Goal: Information Seeking & Learning: Learn about a topic

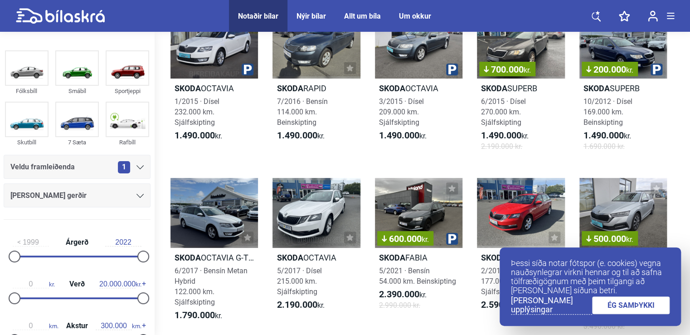
scroll to position [164, 0]
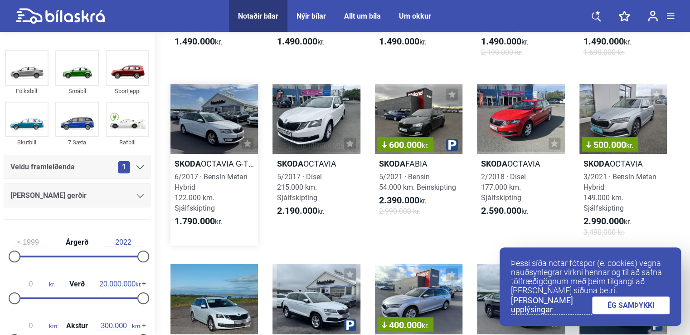
click at [221, 118] on div at bounding box center [213, 119] width 87 height 70
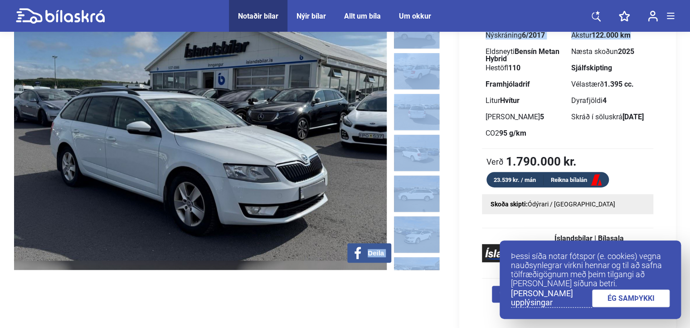
scroll to position [97, 1]
drag, startPoint x: 687, startPoint y: 25, endPoint x: 692, endPoint y: 41, distance: 16.8
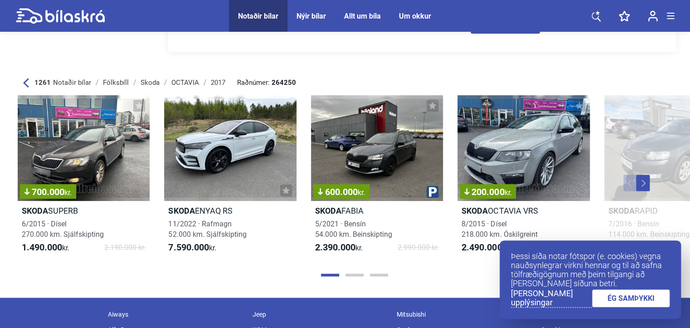
scroll to position [3922, 1]
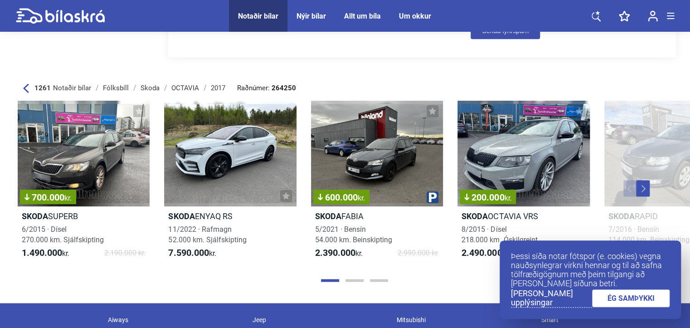
click at [637, 187] on button "Next" at bounding box center [643, 188] width 14 height 16
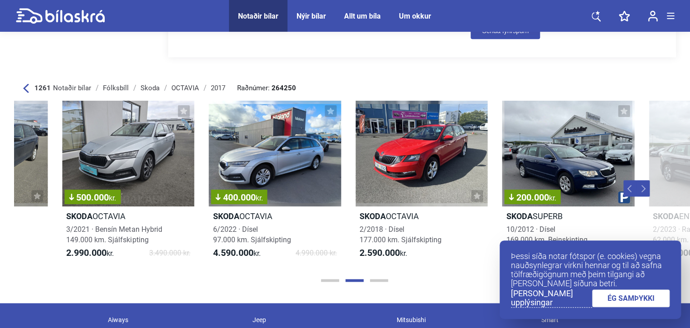
scroll to position [0, 689]
click at [637, 187] on button "Next" at bounding box center [643, 188] width 14 height 16
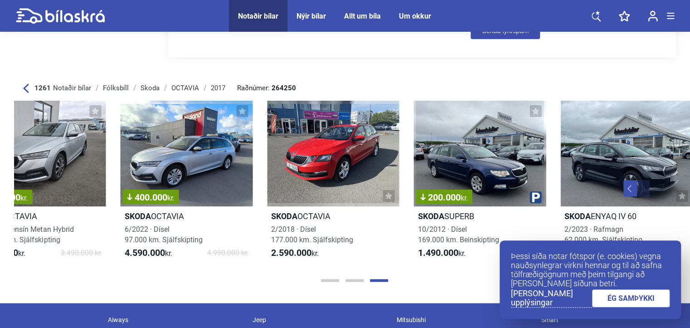
scroll to position [0, 777]
click at [631, 186] on button "Previous" at bounding box center [630, 188] width 14 height 16
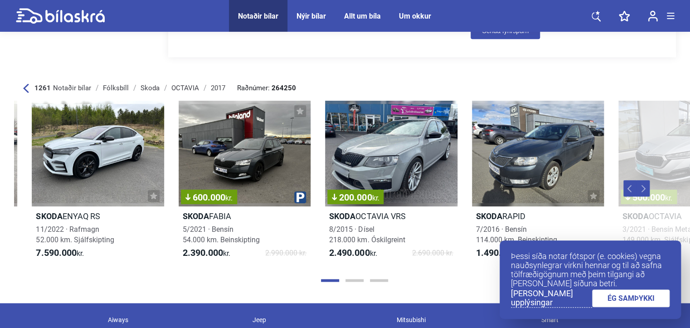
scroll to position [0, 132]
click at [261, 15] on div "Notaðir bílar" at bounding box center [258, 16] width 40 height 9
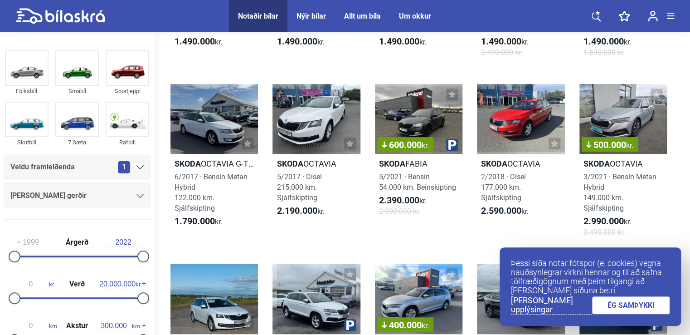
scroll to position [63, 0]
